Goal: Find specific page/section

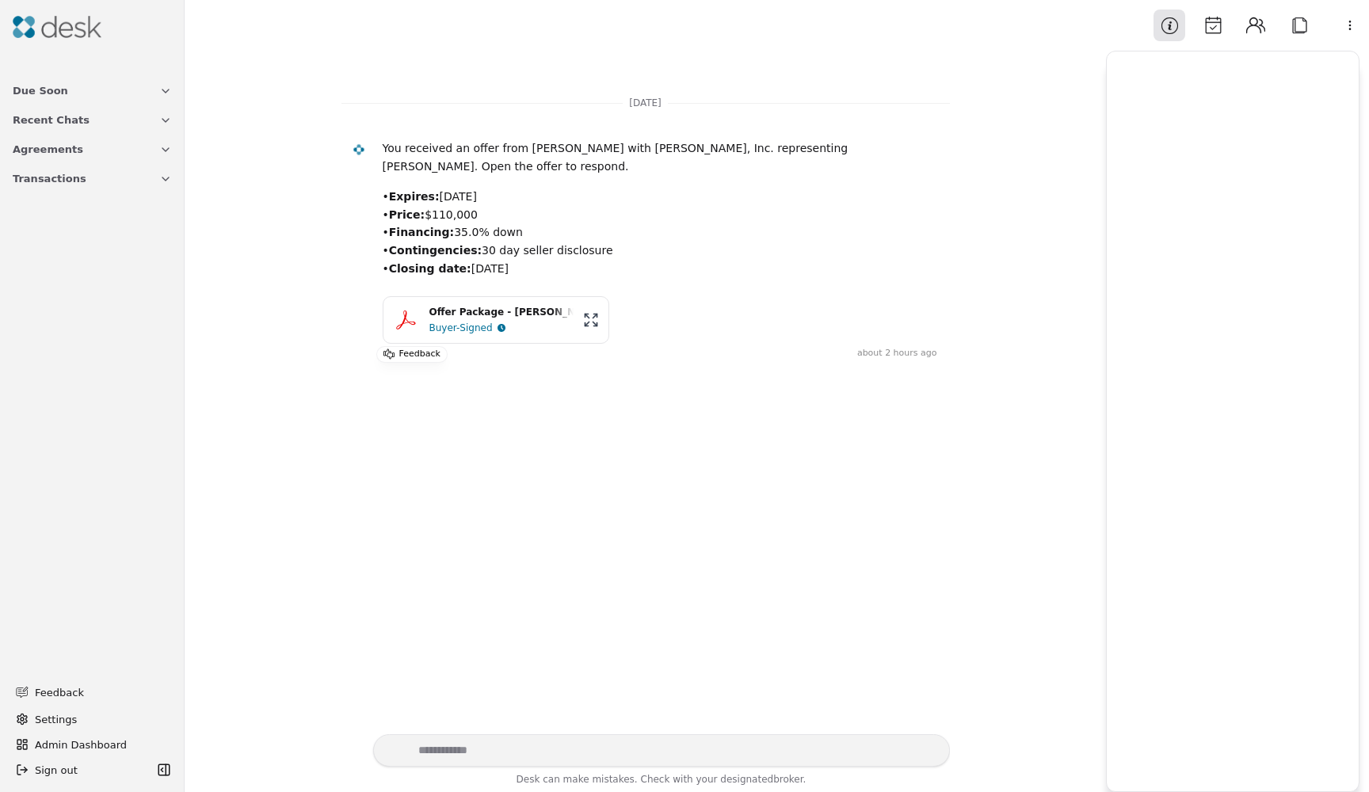
click at [700, 201] on p "• Expires: [DATE] • Price: $110,000 • Financing: 35.0% down • Contingencies: 30…" at bounding box center [660, 232] width 554 height 89
click at [1366, 386] on div at bounding box center [1232, 421] width 272 height 741
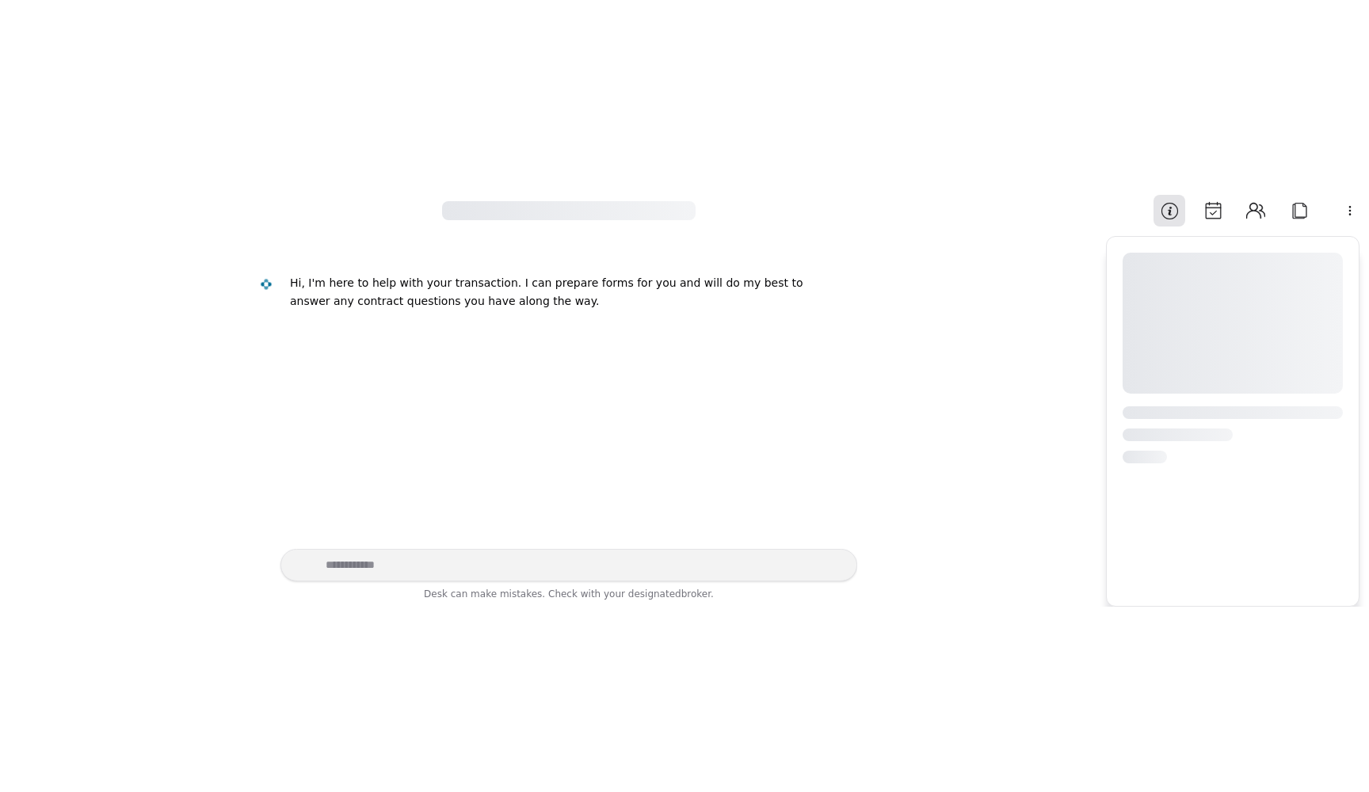
scroll to position [9, 0]
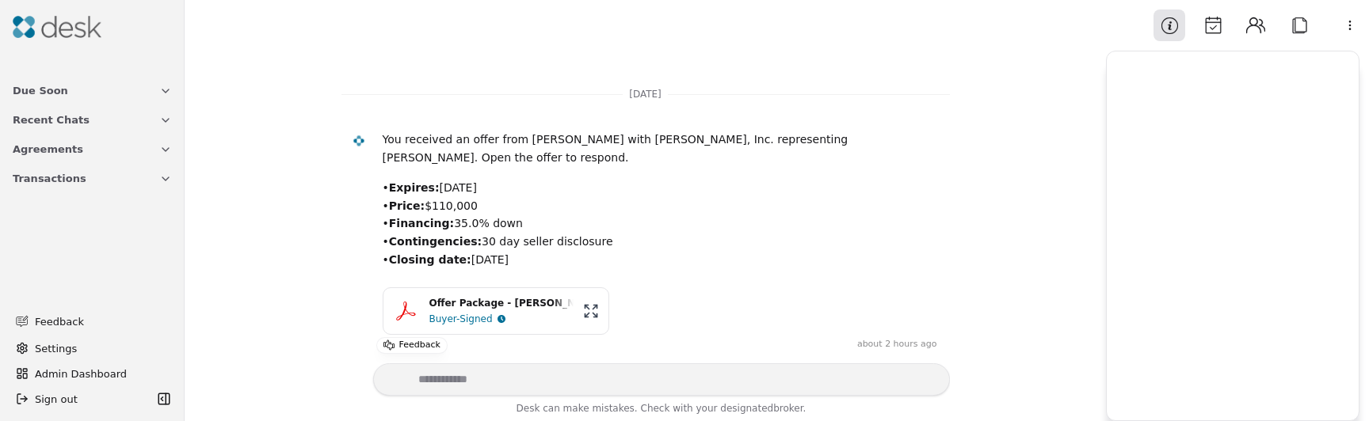
click at [1213, 17] on button "Calendar" at bounding box center [1213, 26] width 32 height 32
click at [1253, 25] on button "Contacts" at bounding box center [1255, 26] width 32 height 32
click at [1300, 21] on button "Attach" at bounding box center [1299, 26] width 32 height 32
click at [1204, 33] on button "Calendar" at bounding box center [1213, 26] width 32 height 32
click at [1186, 36] on div "Information Calendar Contacts Attach" at bounding box center [1234, 26] width 162 height 32
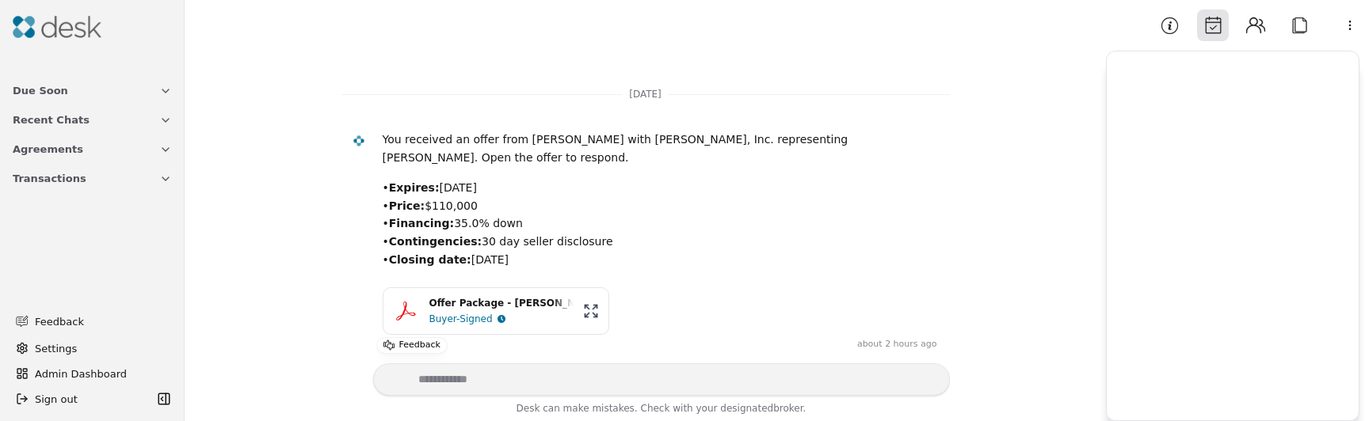
click at [1181, 35] on button "Information" at bounding box center [1169, 26] width 32 height 32
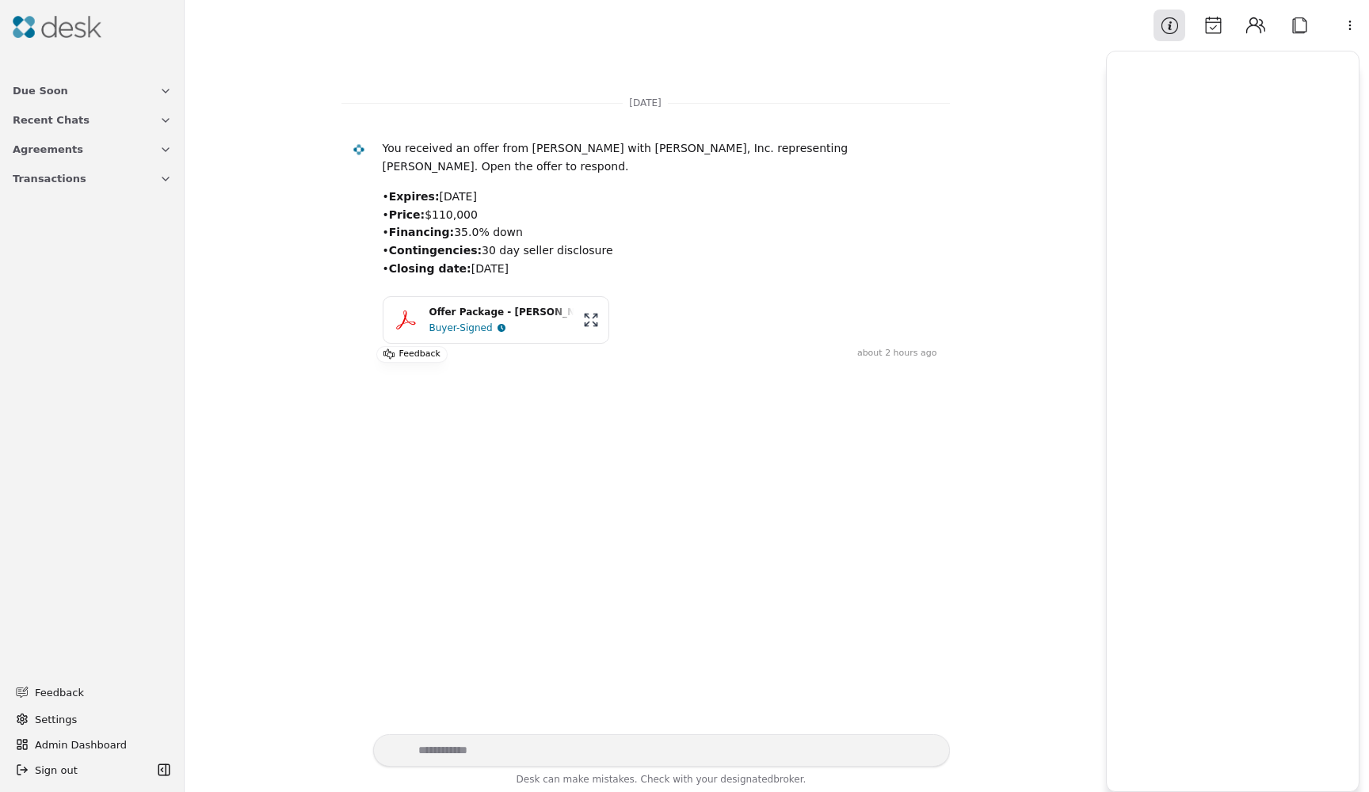
click at [562, 320] on div "Buyer-Signed" at bounding box center [501, 328] width 144 height 16
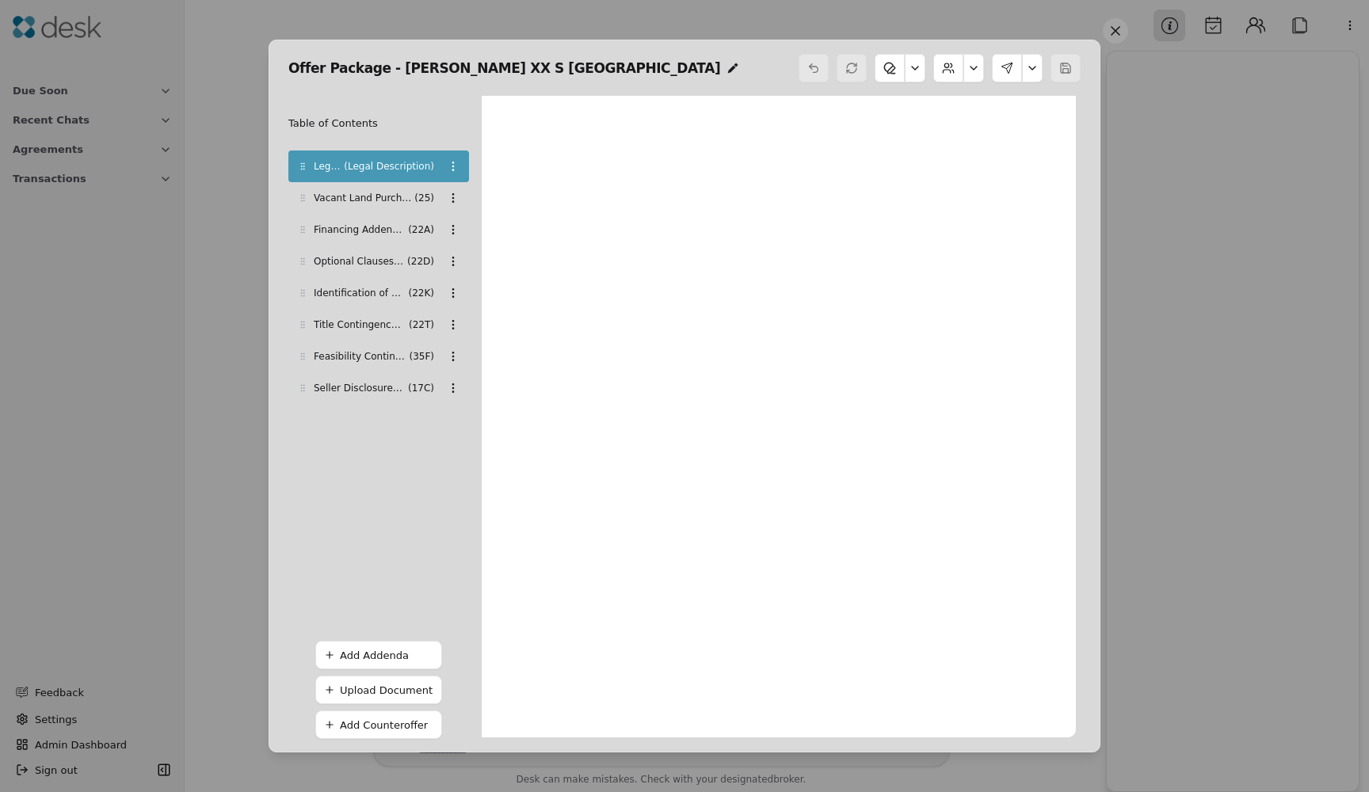
scroll to position [8, 0]
click at [361, 186] on div "Vacant Land Purchase & Sale Agreement ( 25 )" at bounding box center [378, 198] width 181 height 32
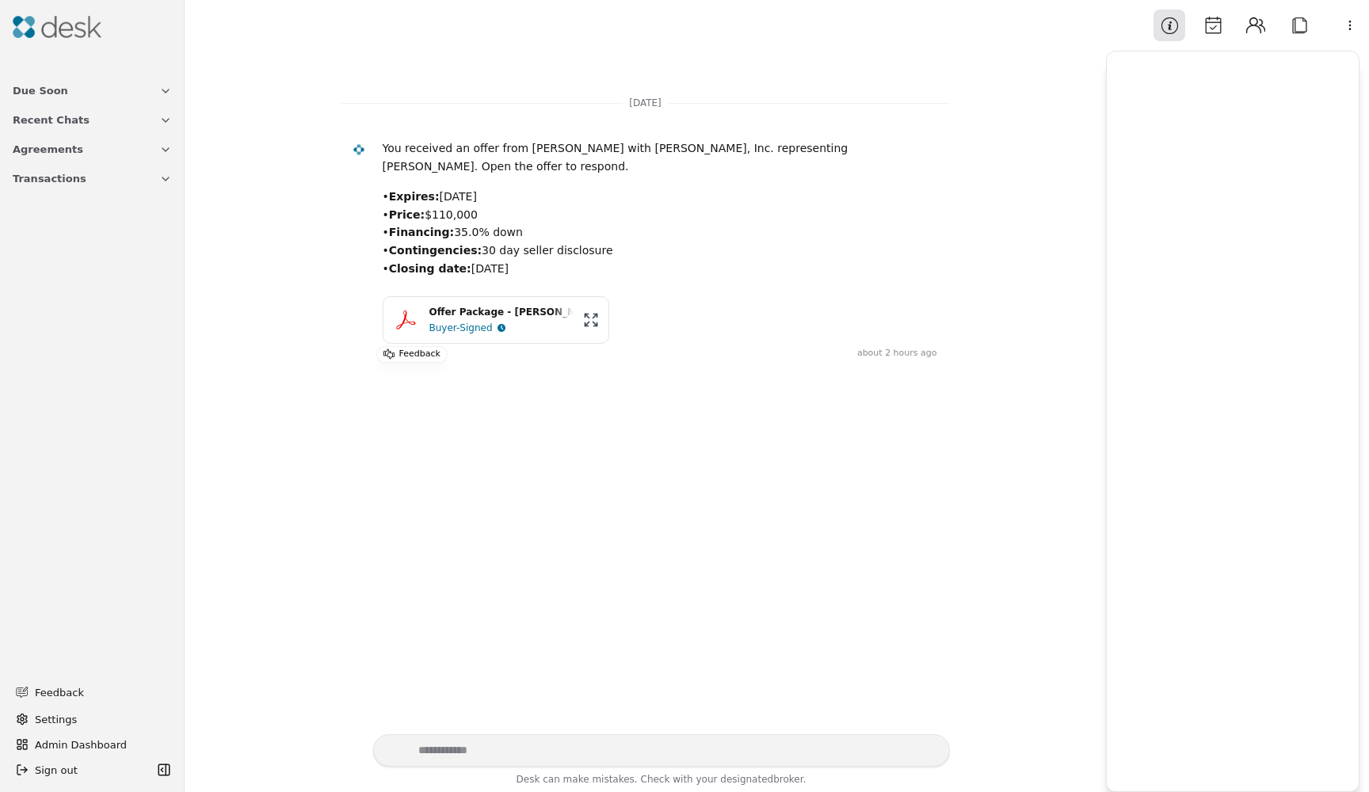
click at [503, 320] on div "Buyer-Signed" at bounding box center [501, 328] width 144 height 16
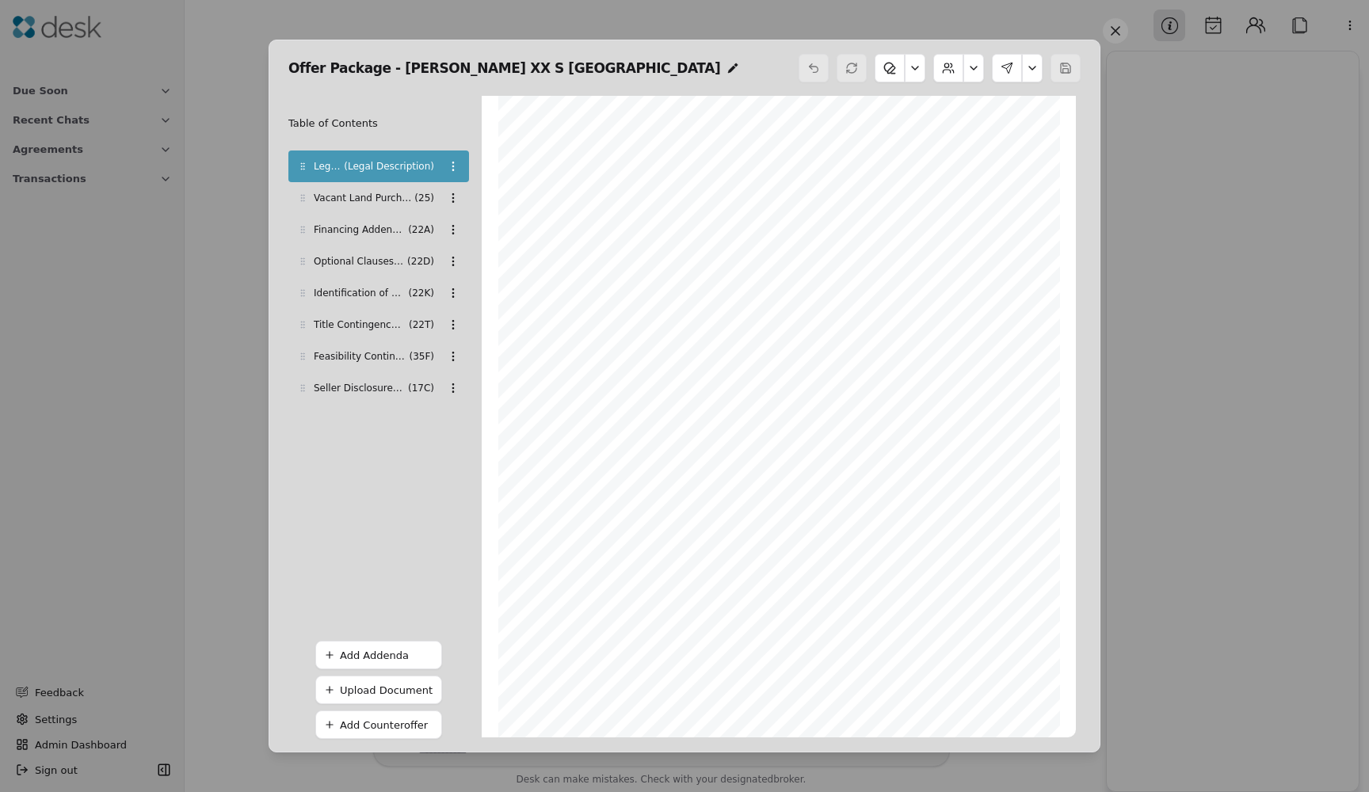
click at [385, 212] on div "Vacant Land Purchase & Sale Agreement ( 25 )" at bounding box center [378, 198] width 181 height 32
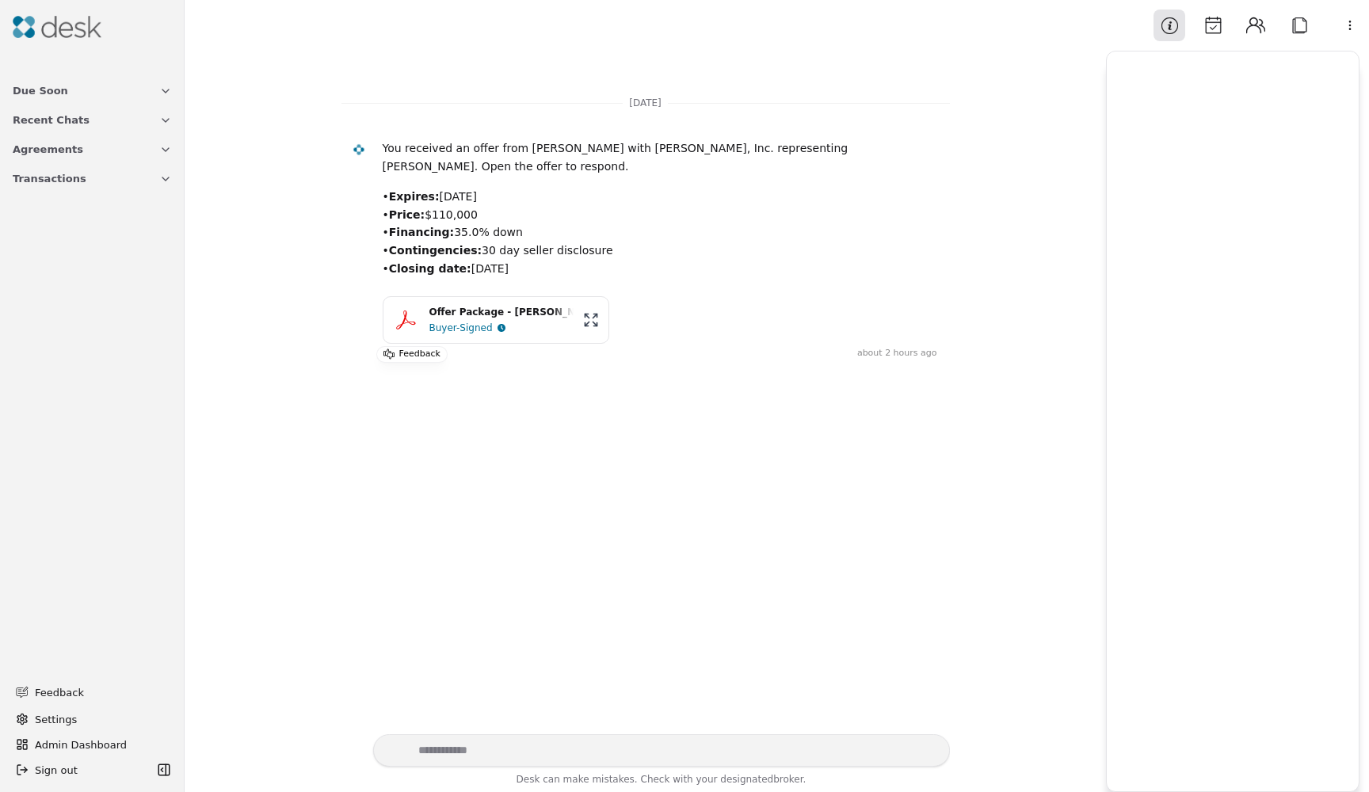
click at [32, 421] on button "Sign out" at bounding box center [81, 769] width 143 height 25
